Goal: Task Accomplishment & Management: Manage account settings

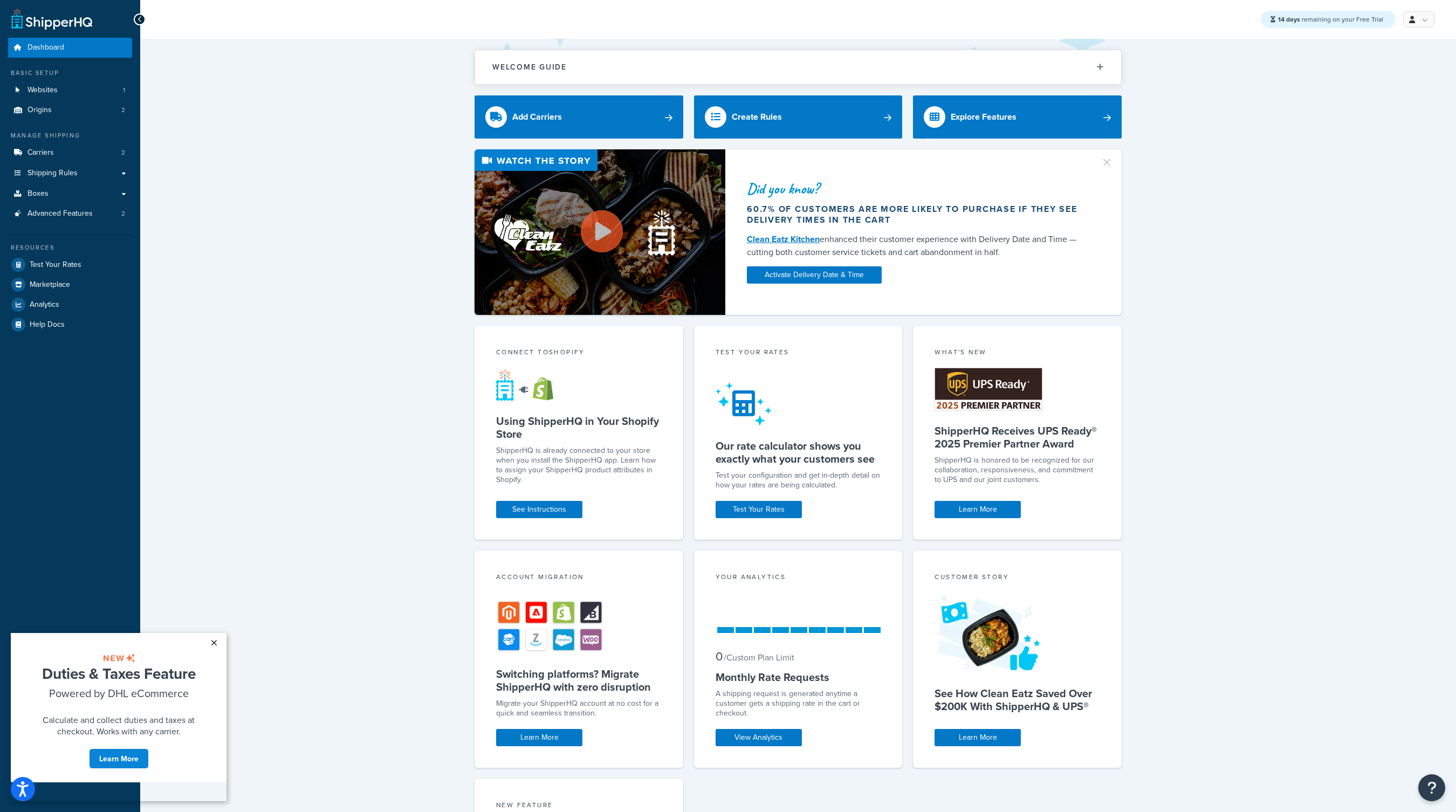
click at [213, 639] on link "×" at bounding box center [213, 642] width 19 height 19
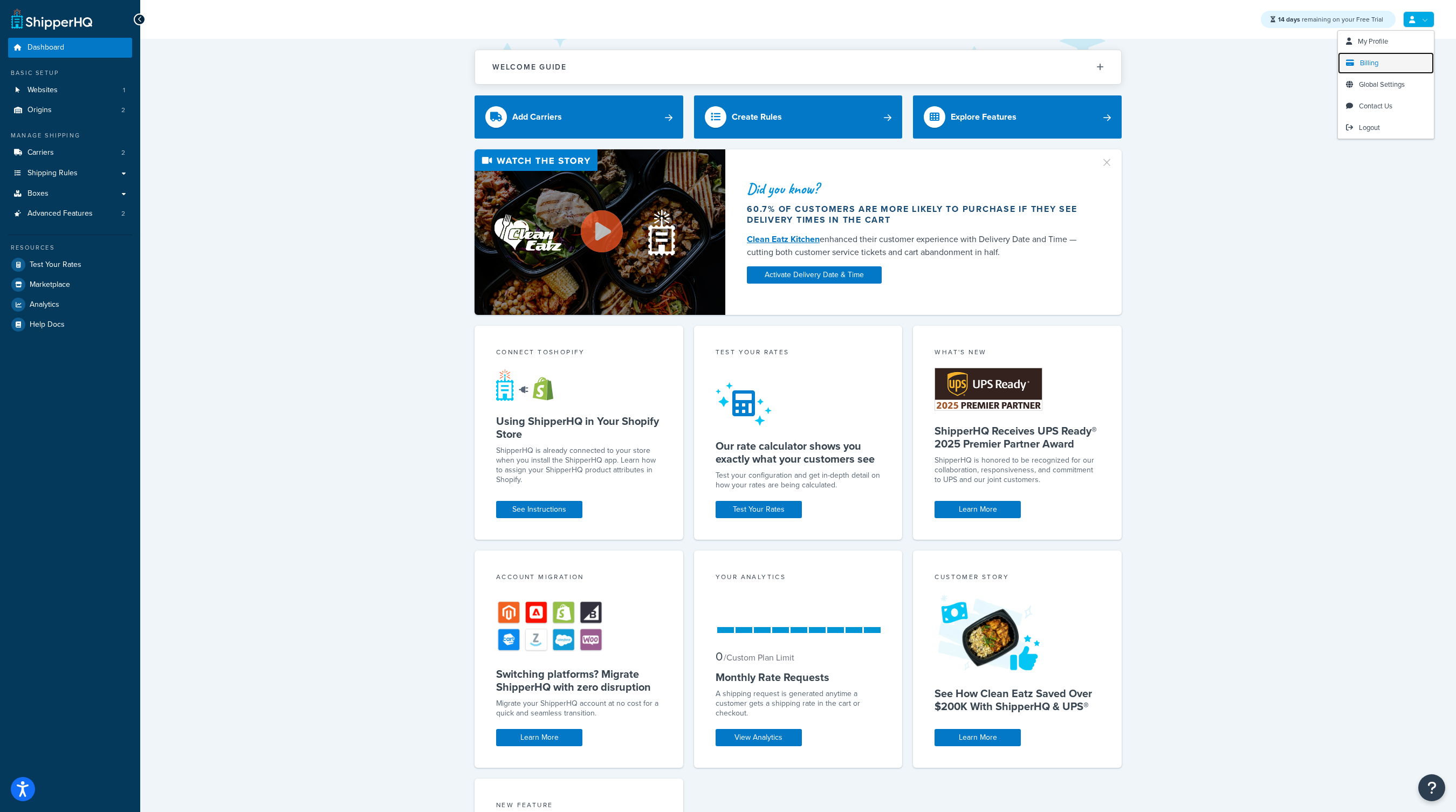
click at [1375, 70] on link "Billing" at bounding box center [1385, 62] width 96 height 21
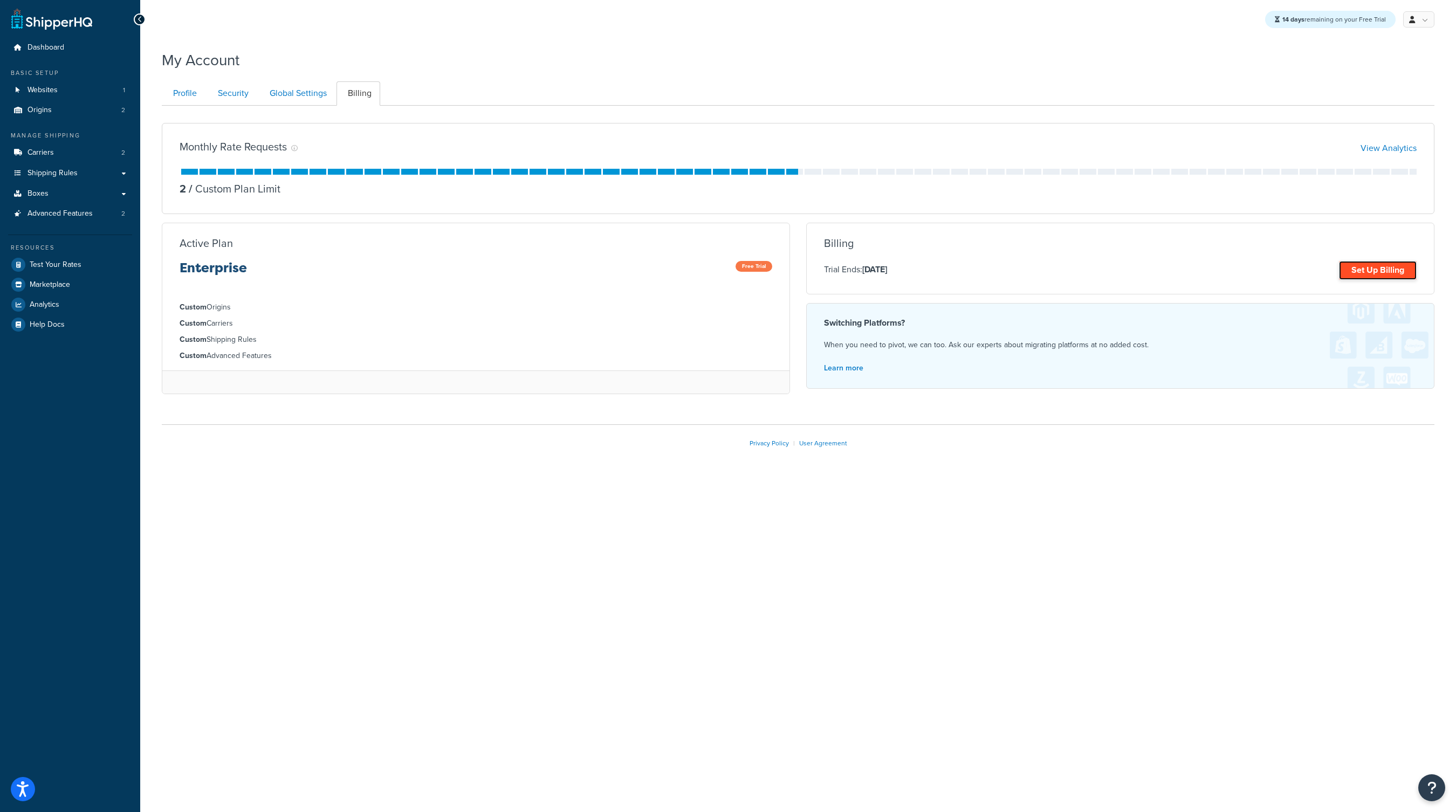
click at [1375, 261] on link "Set Up Billing" at bounding box center [1378, 270] width 78 height 19
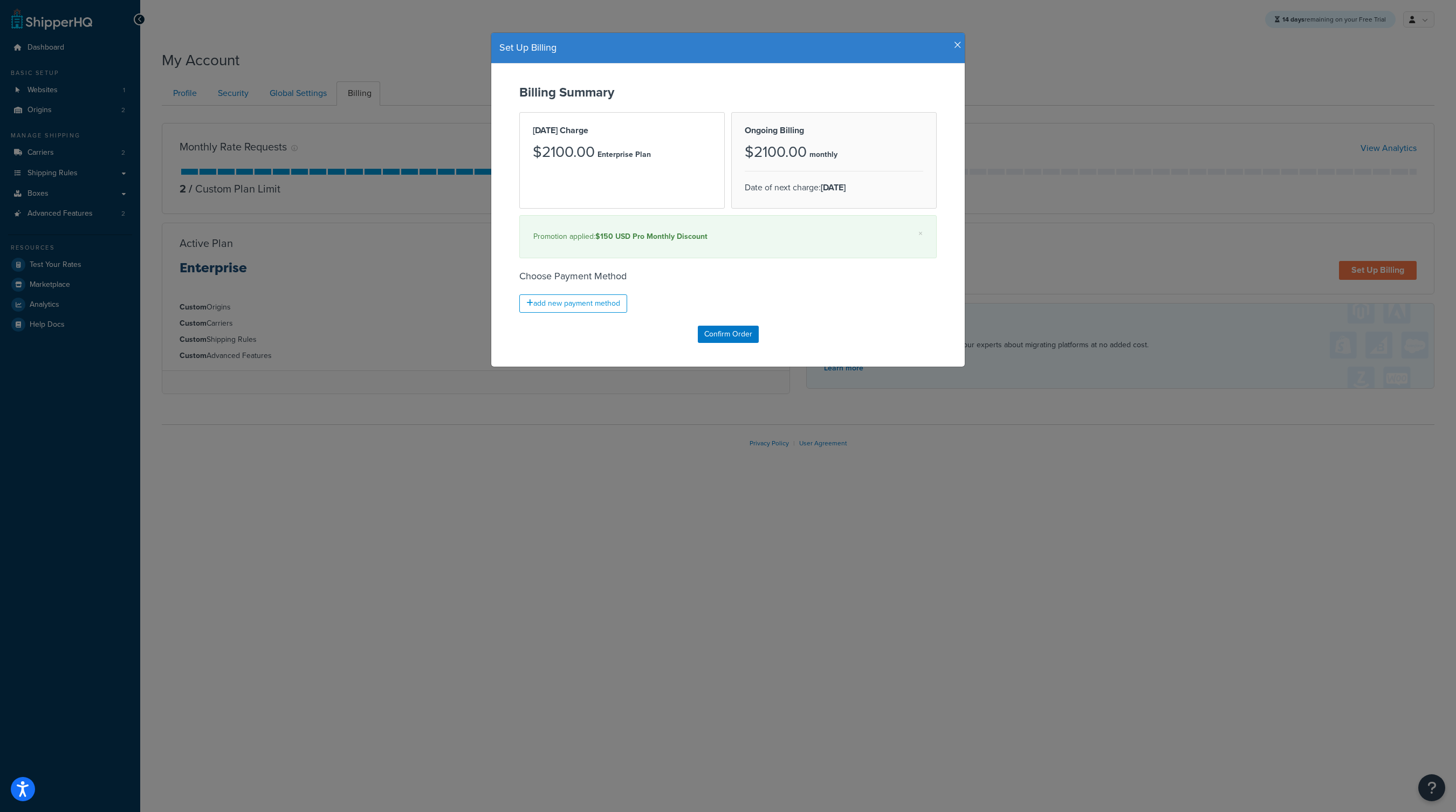
click at [955, 54] on h4 "Set Up Billing" at bounding box center [728, 47] width 457 height 14
click at [956, 41] on icon "button" at bounding box center [958, 45] width 7 height 9
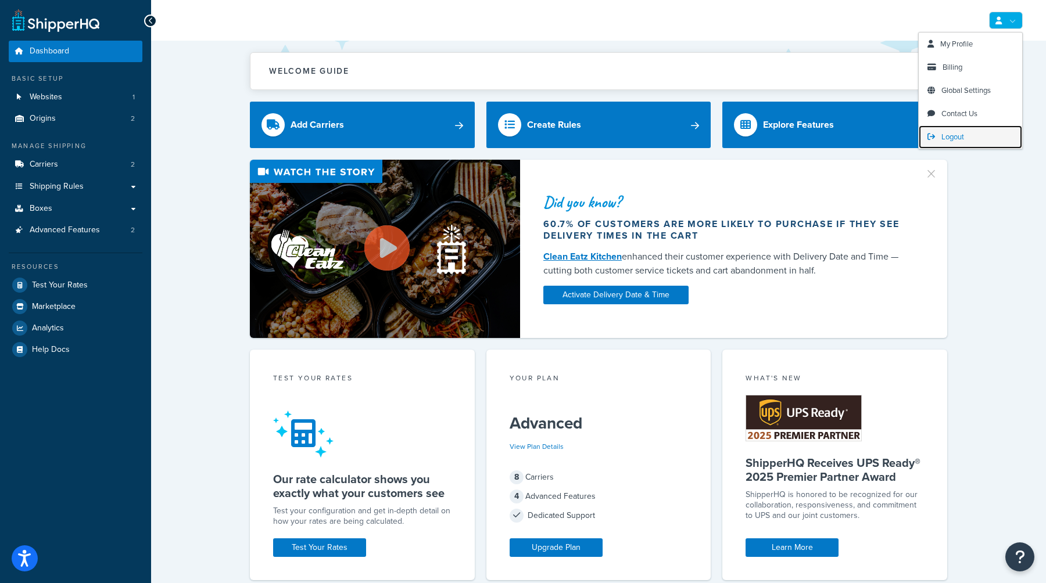
click at [953, 134] on span "Logout" at bounding box center [952, 136] width 23 height 11
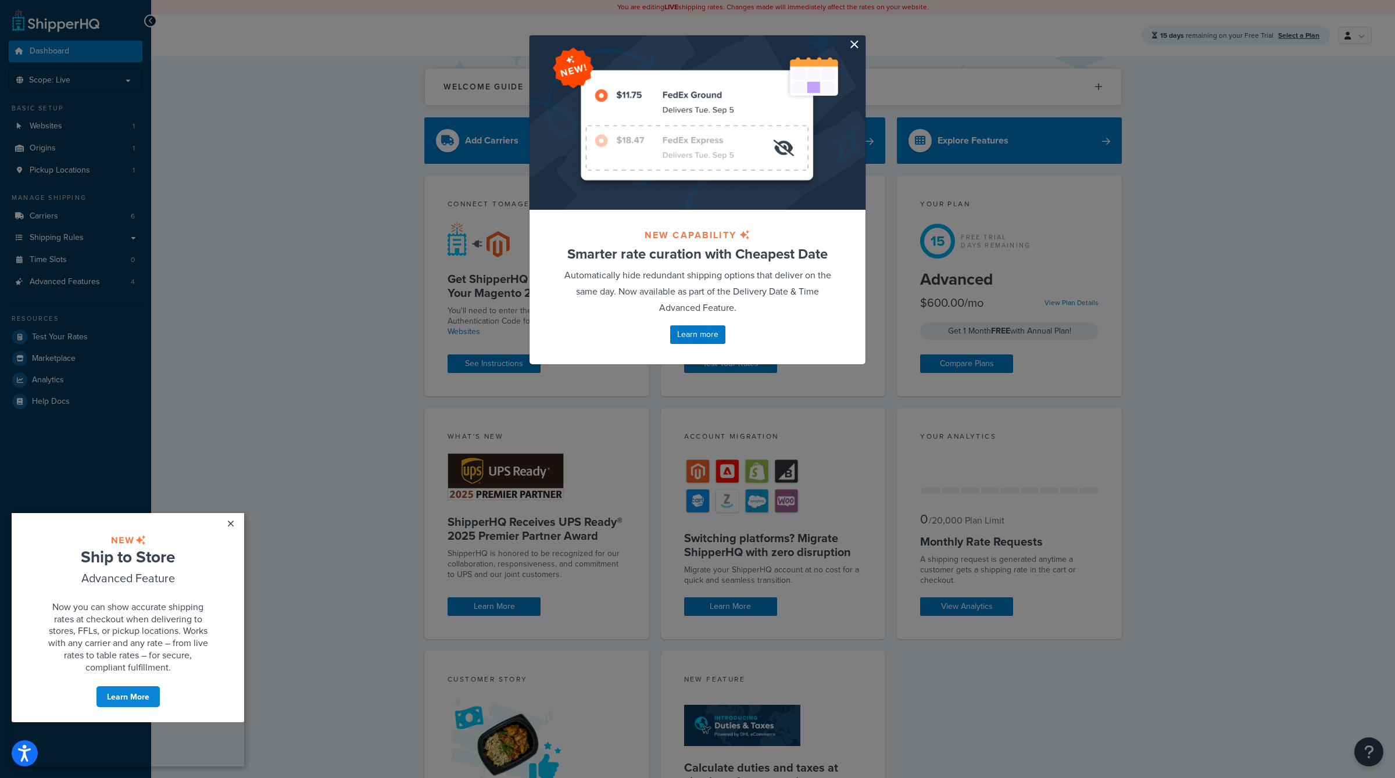
click at [862, 38] on button "button" at bounding box center [863, 36] width 3 height 3
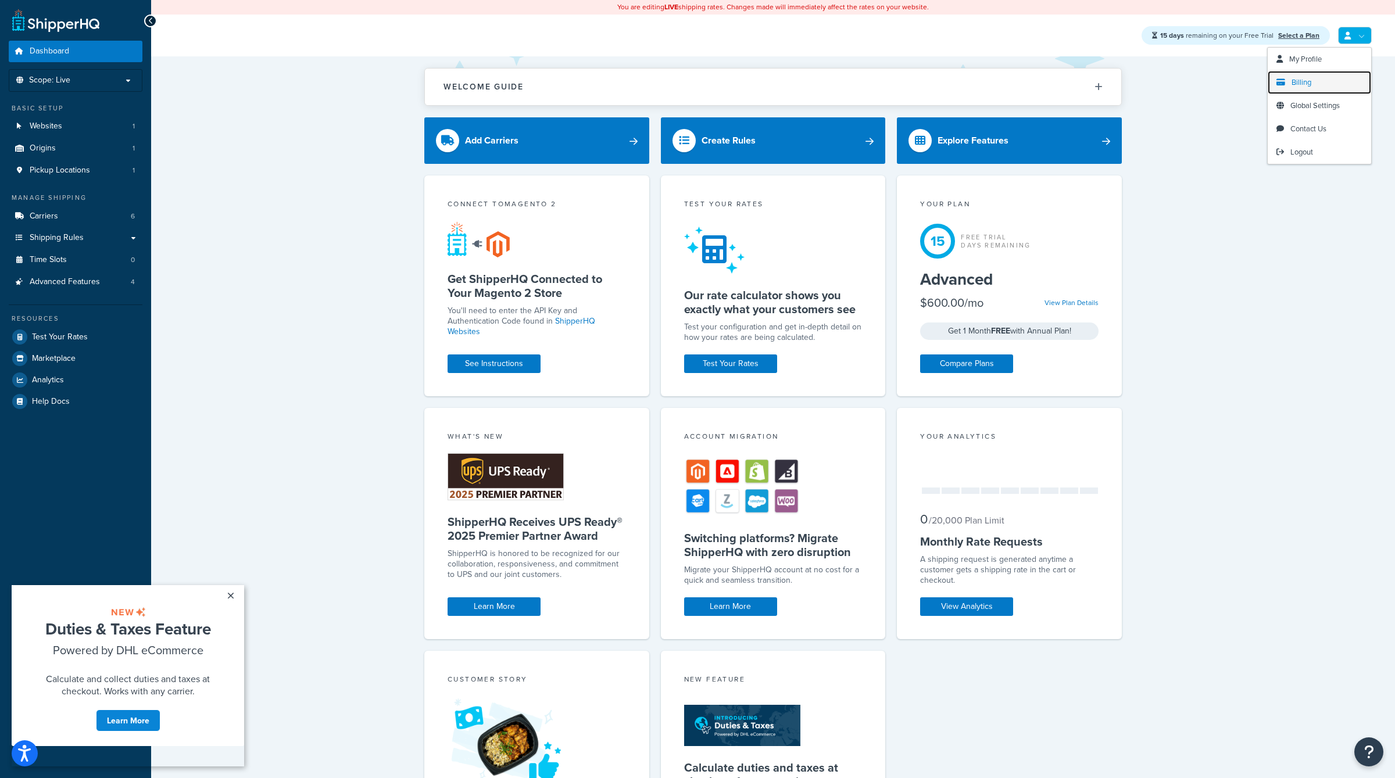
click at [1309, 83] on span "Billing" at bounding box center [1301, 82] width 20 height 11
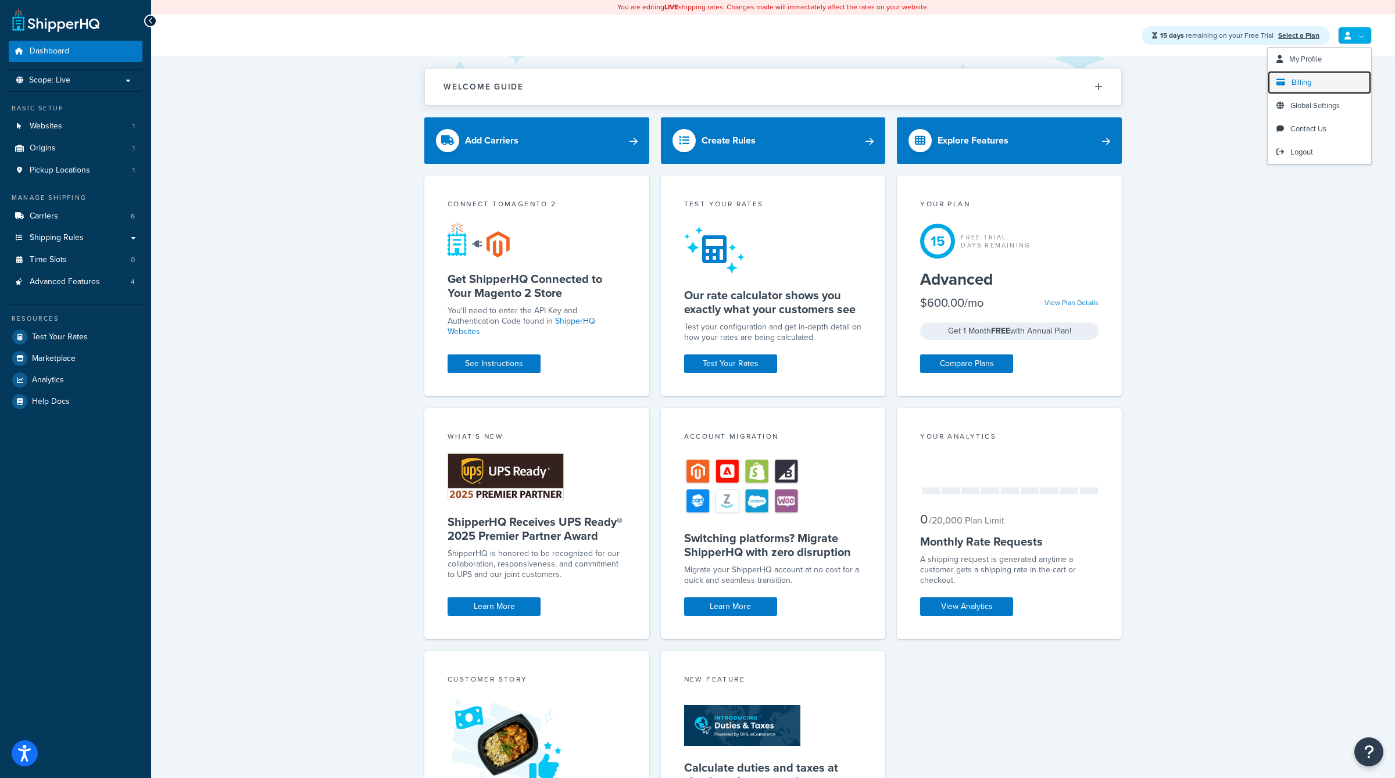
click at [1309, 80] on span "Billing" at bounding box center [1301, 82] width 20 height 11
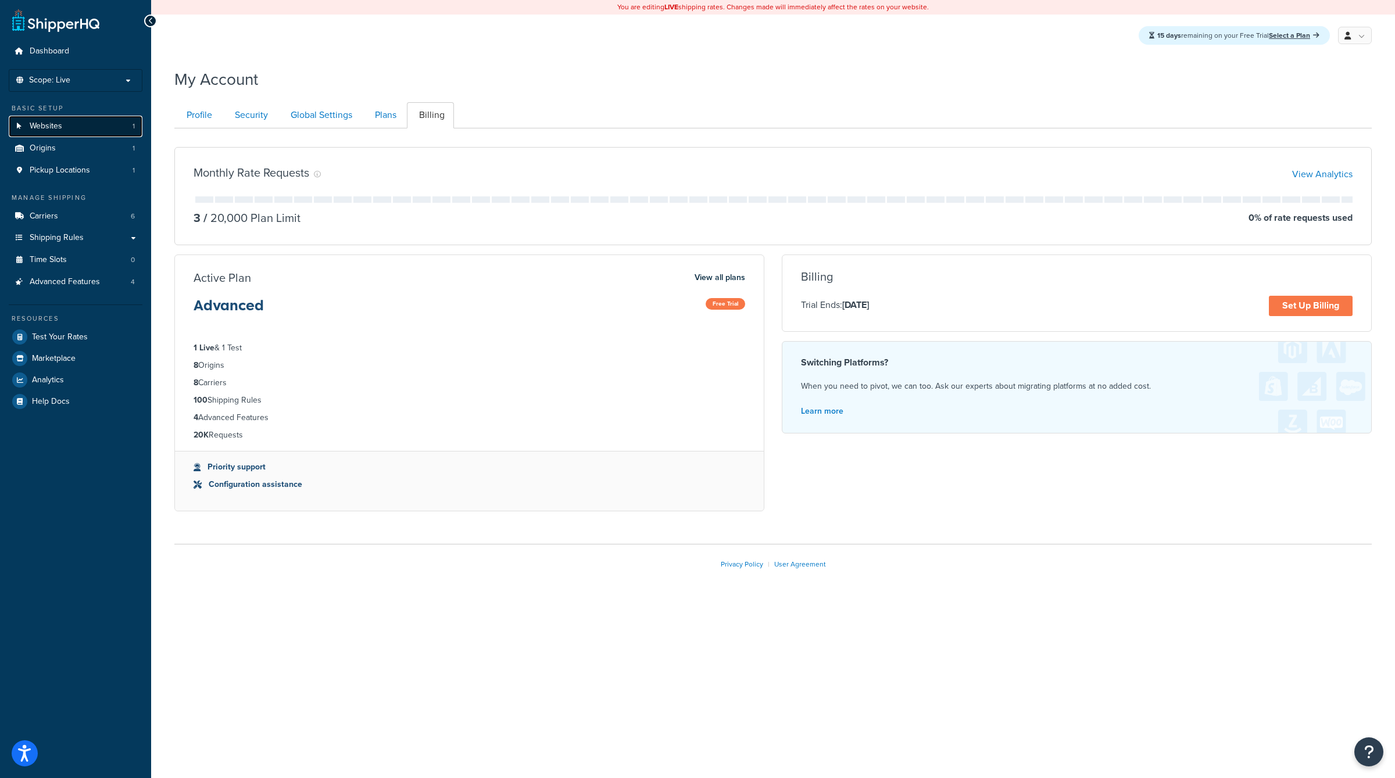
click at [75, 117] on link "Websites 1" at bounding box center [76, 127] width 134 height 22
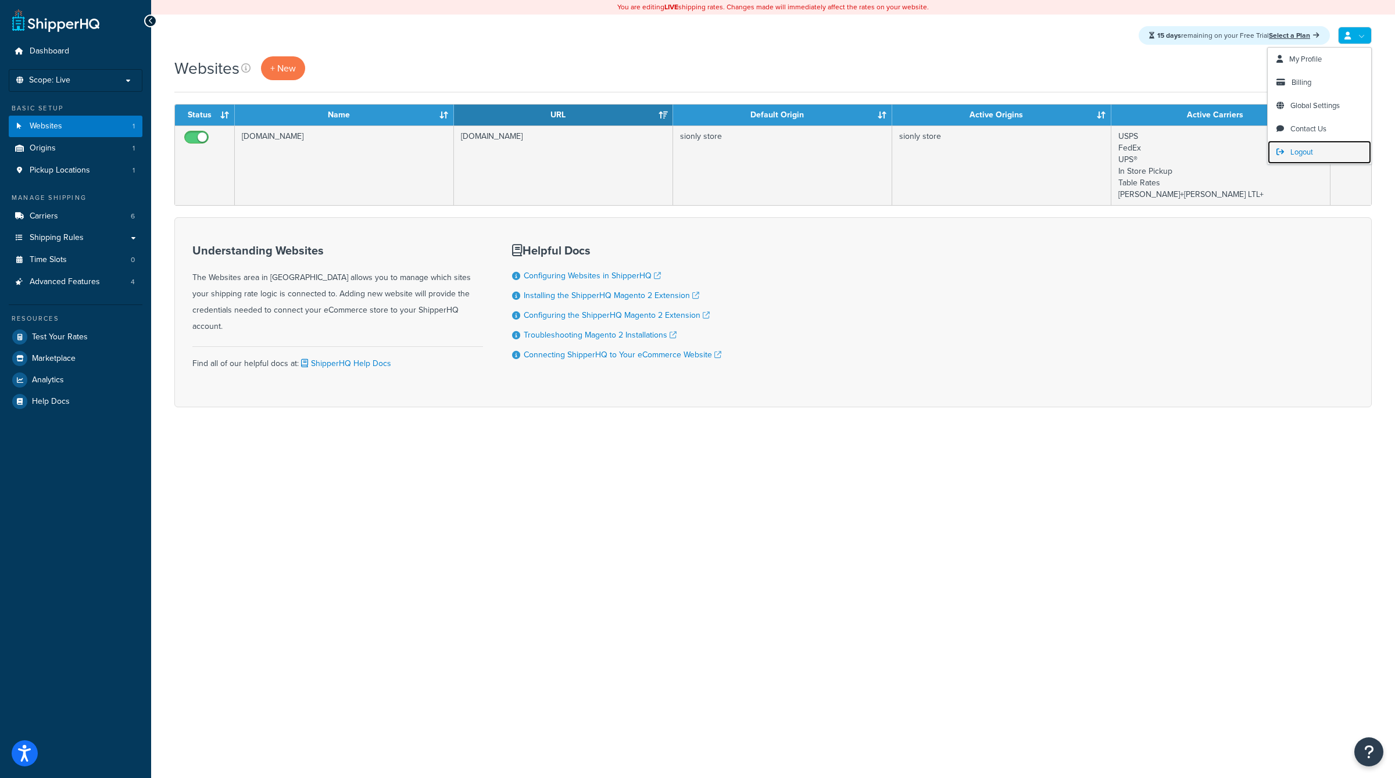
click at [1320, 150] on link "Logout" at bounding box center [1318, 152] width 103 height 23
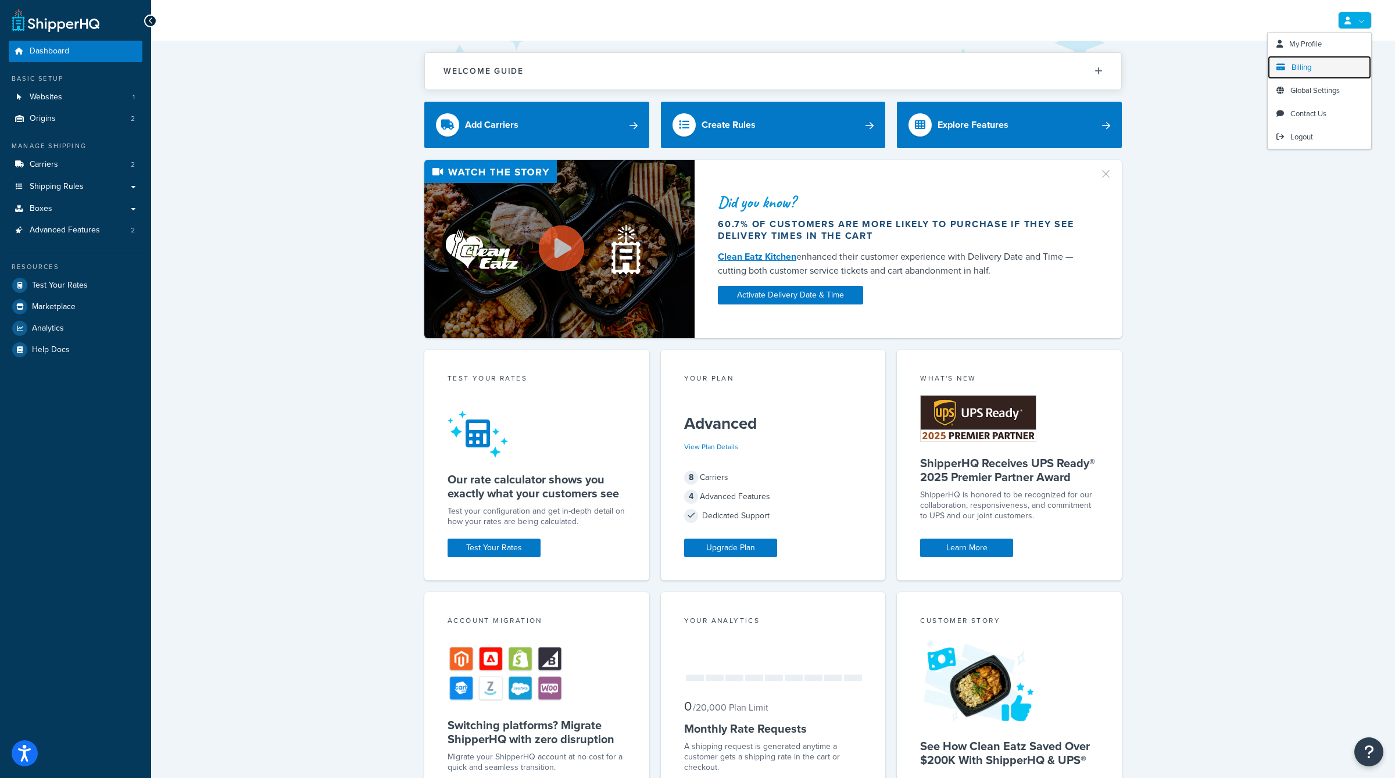
click at [1318, 69] on link "Billing" at bounding box center [1318, 67] width 103 height 23
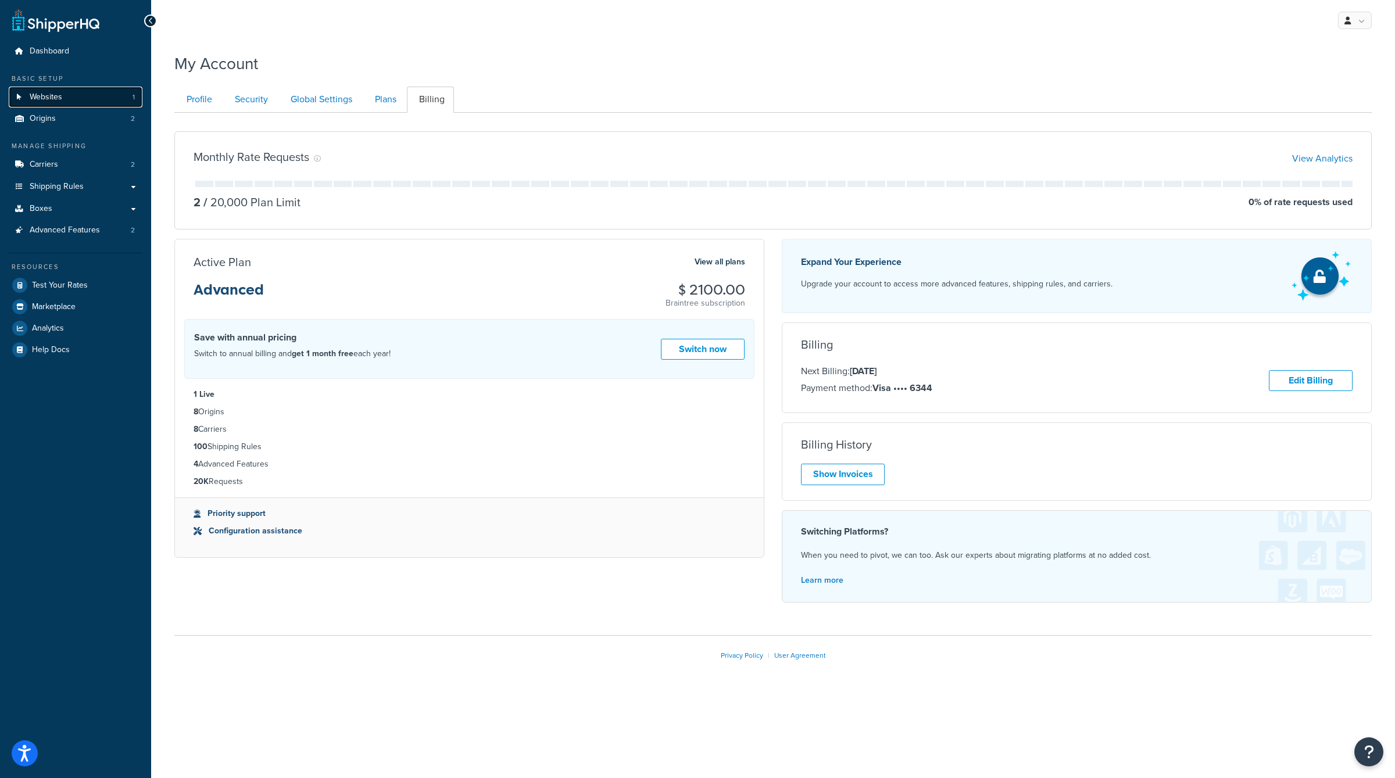
click at [59, 96] on span "Websites" at bounding box center [46, 97] width 33 height 10
